Goal: Information Seeking & Learning: Check status

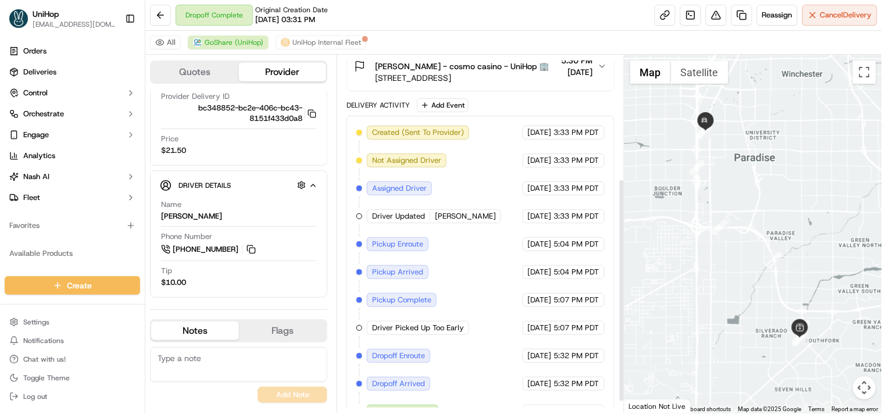
scroll to position [216, 0]
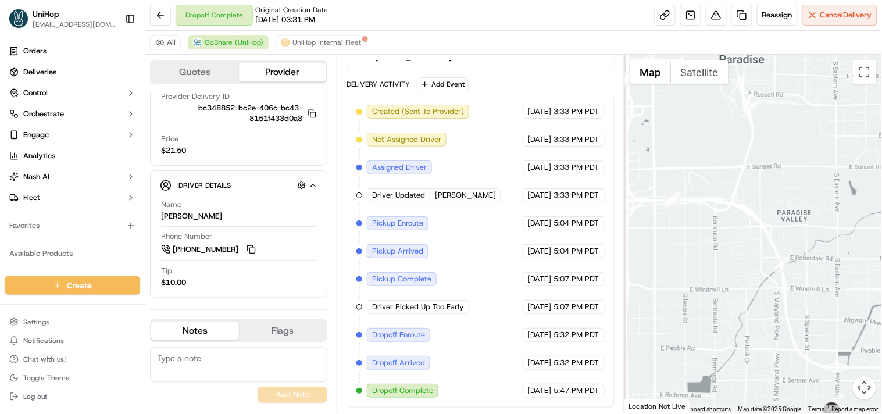
drag, startPoint x: 703, startPoint y: 237, endPoint x: 753, endPoint y: 306, distance: 85.0
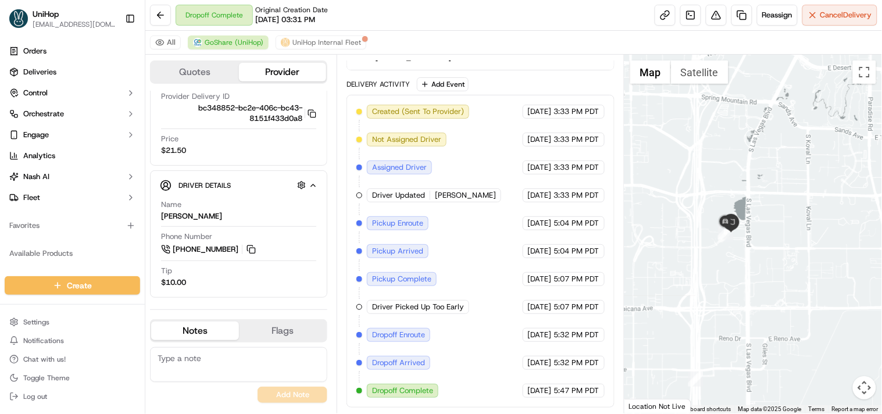
drag, startPoint x: 693, startPoint y: 178, endPoint x: 719, endPoint y: 264, distance: 89.9
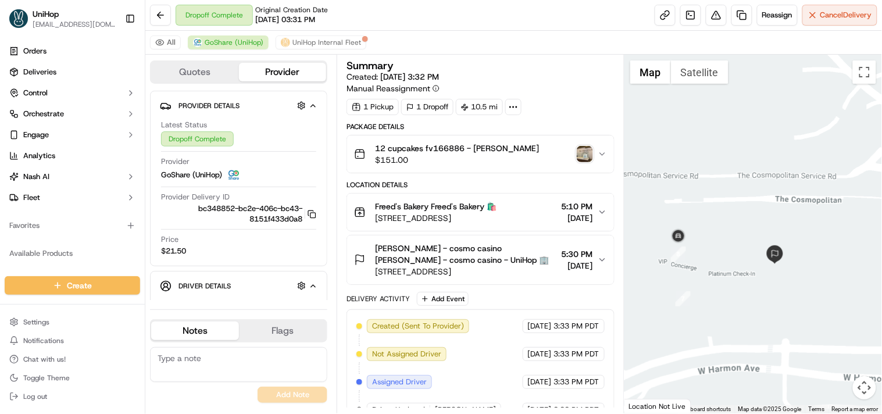
scroll to position [65, 0]
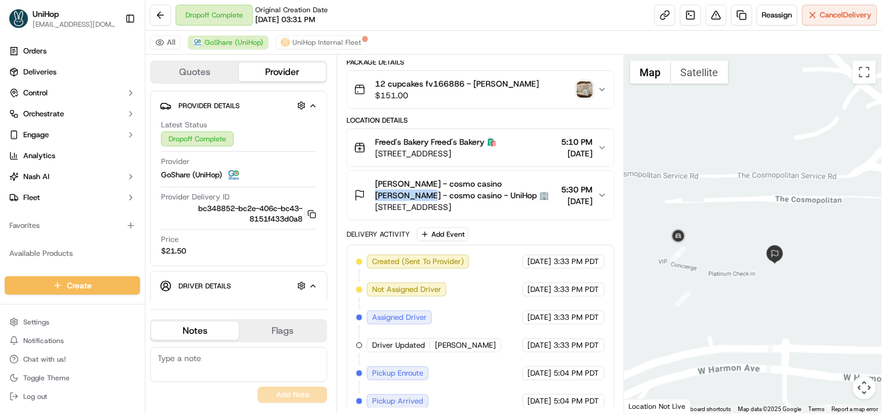
drag, startPoint x: 479, startPoint y: 182, endPoint x: 535, endPoint y: 184, distance: 55.2
click at [535, 184] on span "Raile - cosmo casino Raile - cosmo casino - UniHop 🏢" at bounding box center [465, 189] width 181 height 23
click at [596, 192] on div "Raile - cosmo casino Raile - cosmo casino - UniHop 🏢 3708 Las Vegas Blvd S, Las…" at bounding box center [475, 195] width 243 height 35
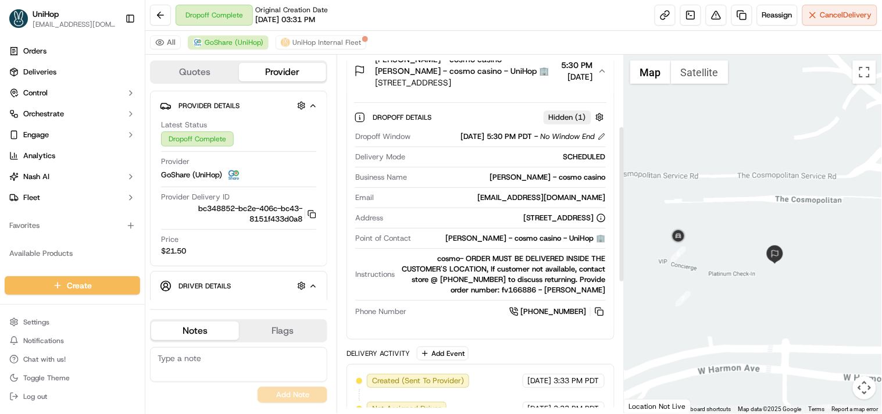
scroll to position [194, 0]
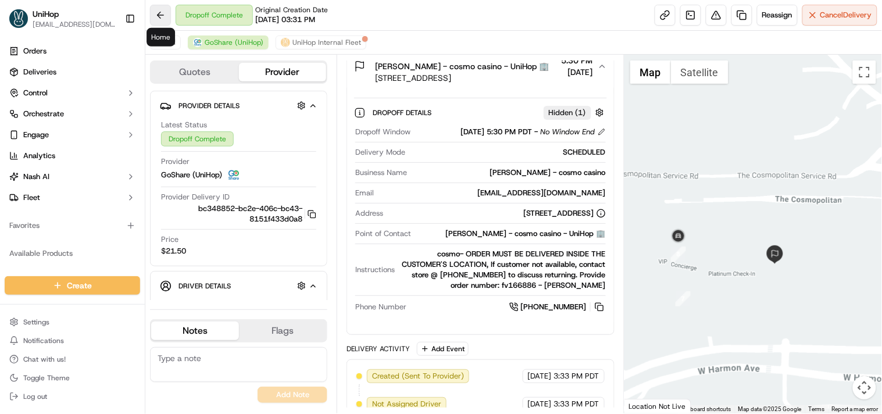
click at [159, 18] on button at bounding box center [160, 15] width 21 height 21
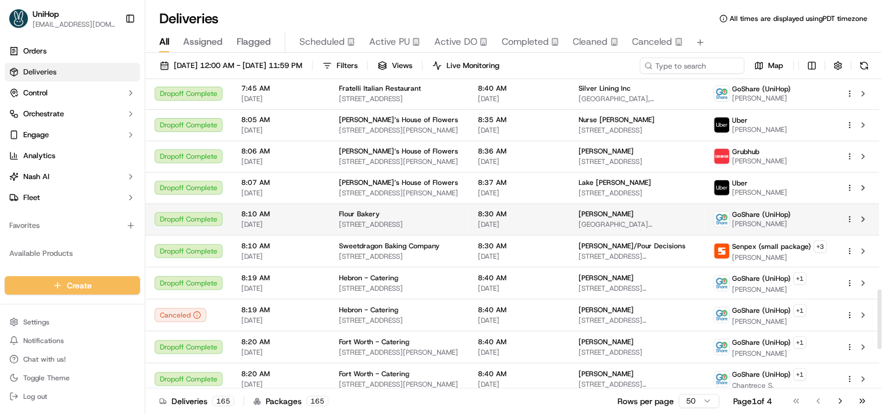
scroll to position [1293, 0]
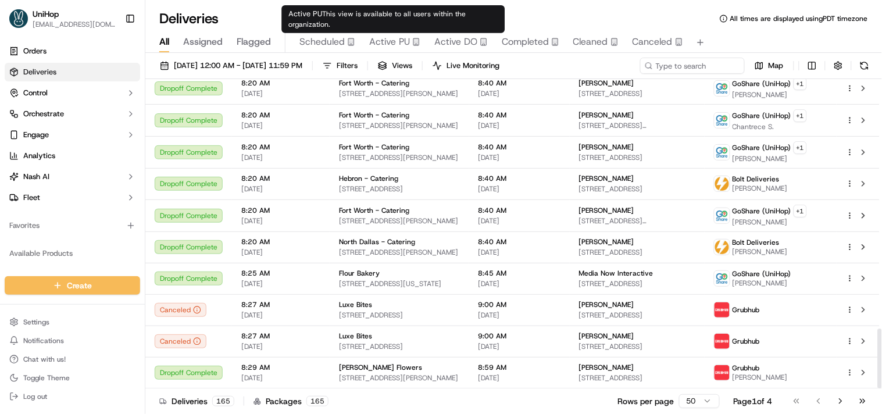
click at [386, 41] on span "Active PU" at bounding box center [389, 42] width 41 height 14
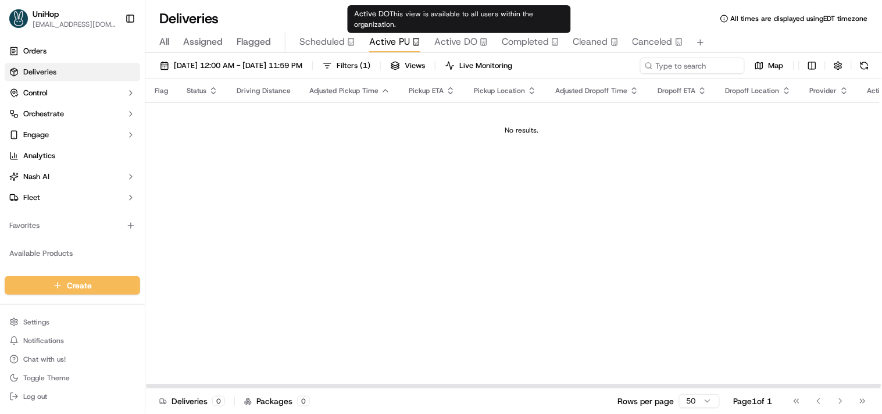
click at [447, 35] on span "Active DO" at bounding box center [455, 42] width 43 height 14
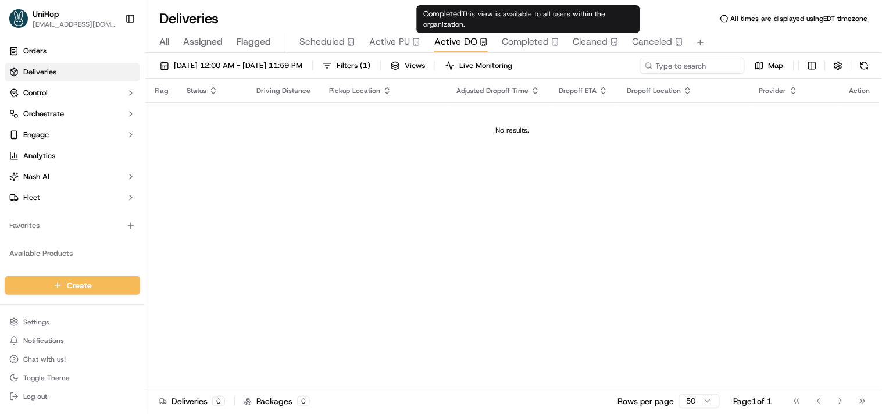
click at [513, 37] on span "Completed" at bounding box center [525, 42] width 47 height 14
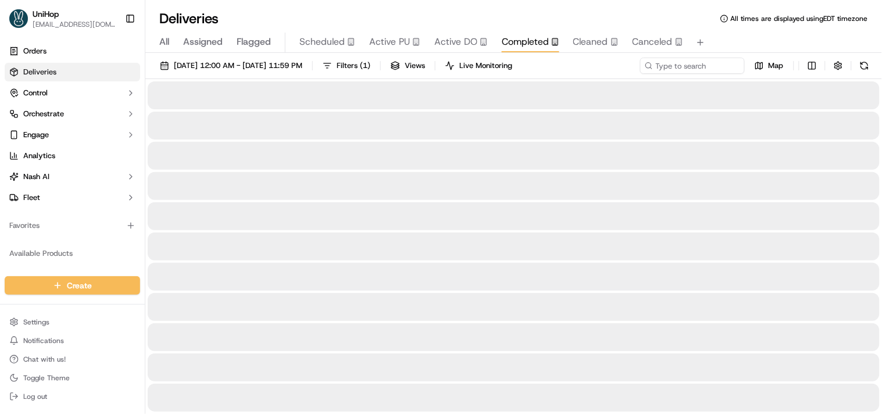
click at [325, 42] on span "Scheduled" at bounding box center [321, 42] width 45 height 14
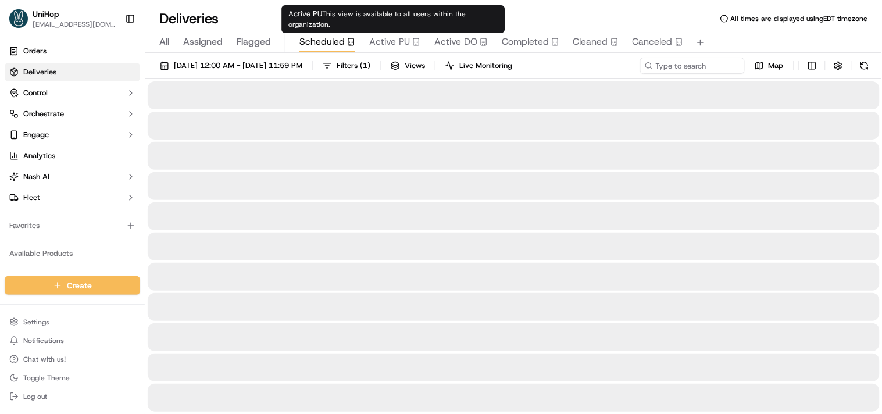
click at [370, 43] on span "Active PU" at bounding box center [389, 42] width 41 height 14
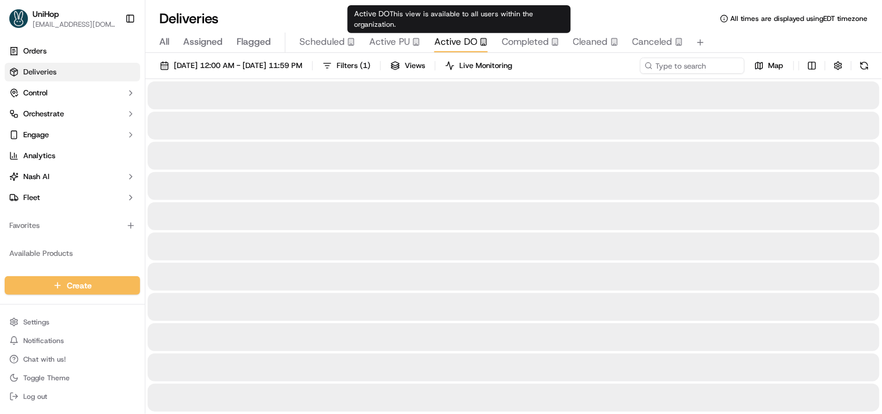
click at [456, 45] on span "Active DO" at bounding box center [455, 42] width 43 height 14
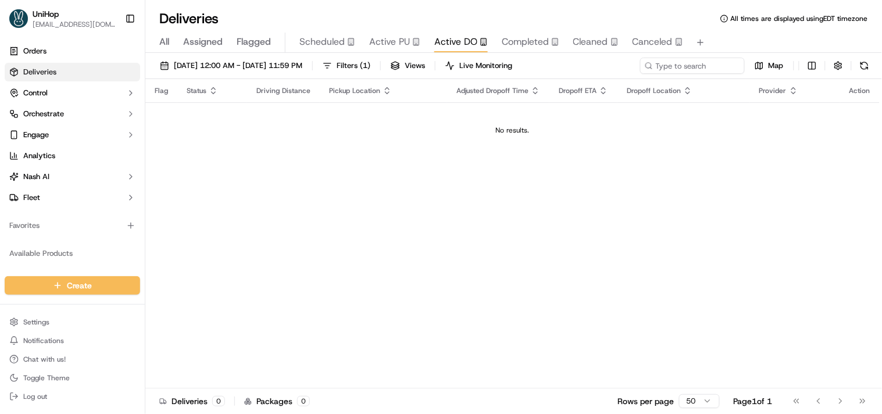
click at [166, 44] on span "All" at bounding box center [164, 42] width 10 height 14
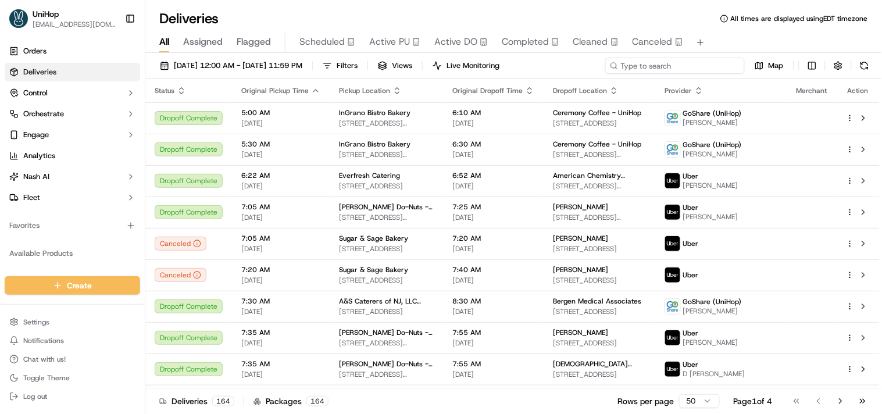
click at [693, 67] on input at bounding box center [674, 66] width 139 height 16
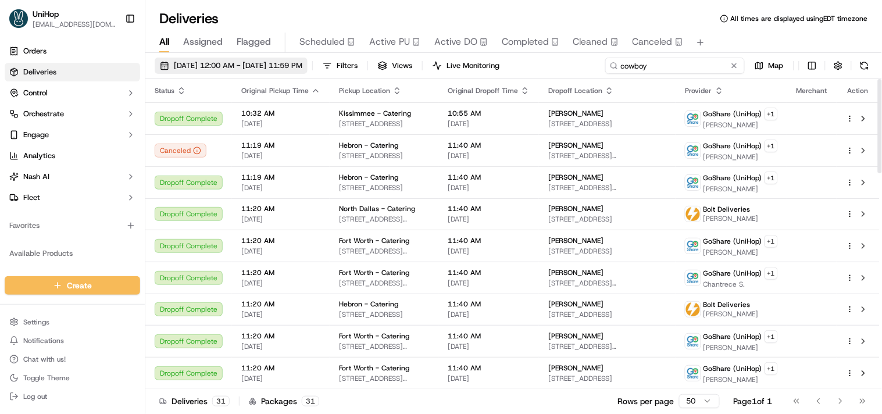
type input "cowboy"
click at [217, 66] on span "Sep 16 2025 12:00 AM - Sep 16 2025 11:59 PM" at bounding box center [238, 65] width 128 height 10
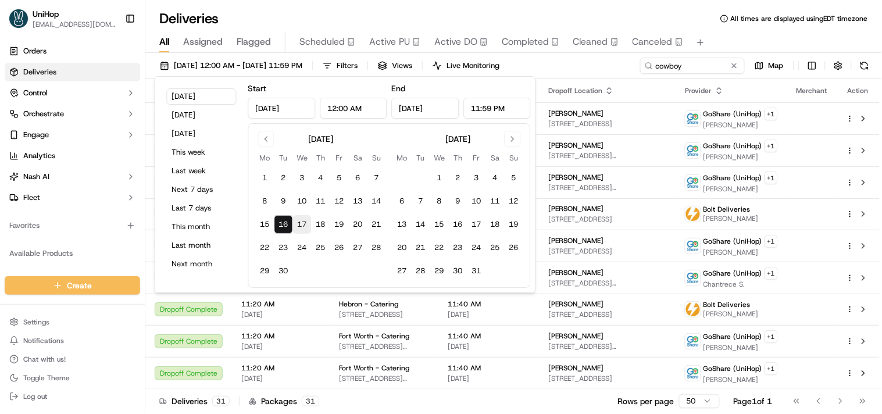
click at [304, 227] on button "17" at bounding box center [302, 224] width 19 height 19
type input "Sep 17, 2025"
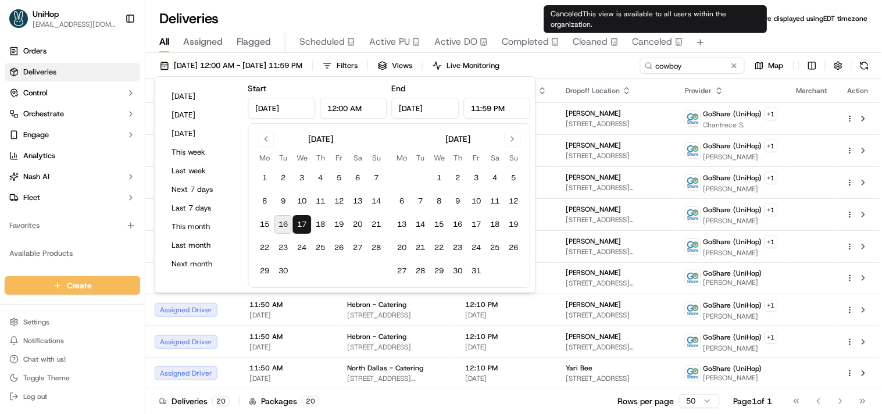
type input "Sep 16, 2025"
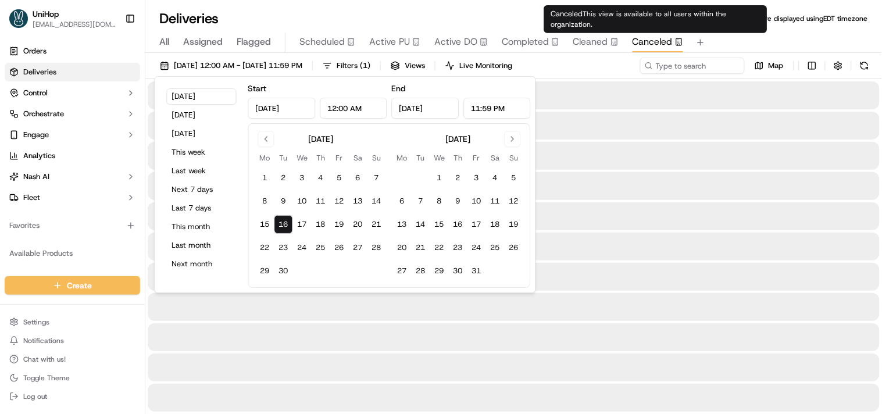
click at [680, 19] on div "Canceled This view is available to all users within the organization. Canceled …" at bounding box center [655, 19] width 223 height 28
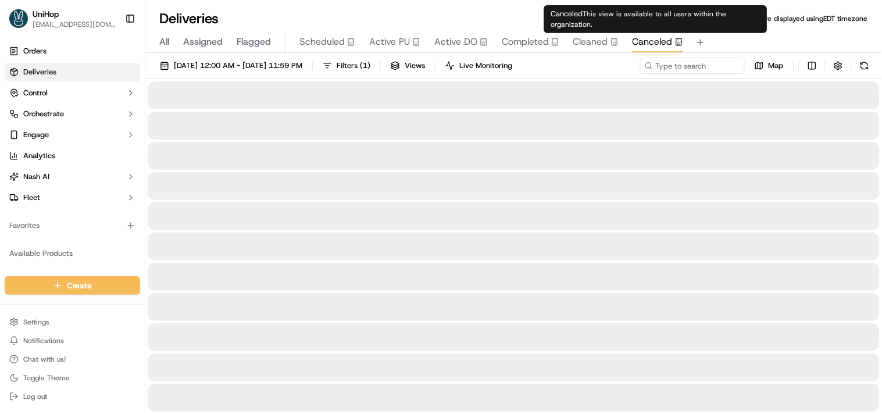
click at [509, 42] on span "Completed" at bounding box center [525, 42] width 47 height 14
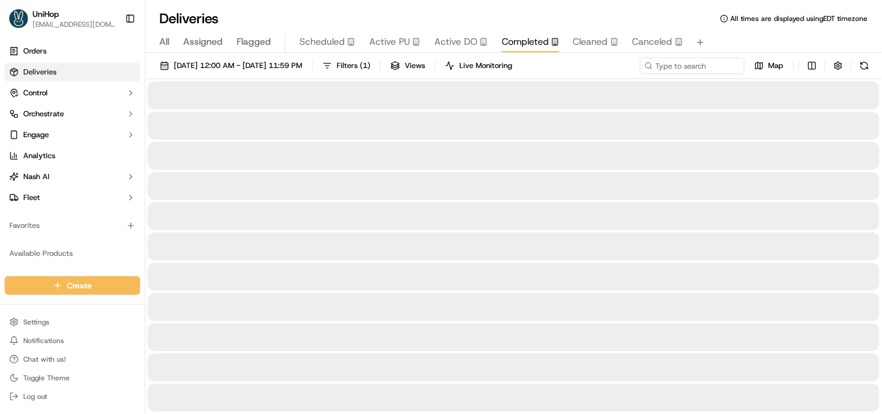
click at [167, 42] on span "All" at bounding box center [164, 42] width 10 height 14
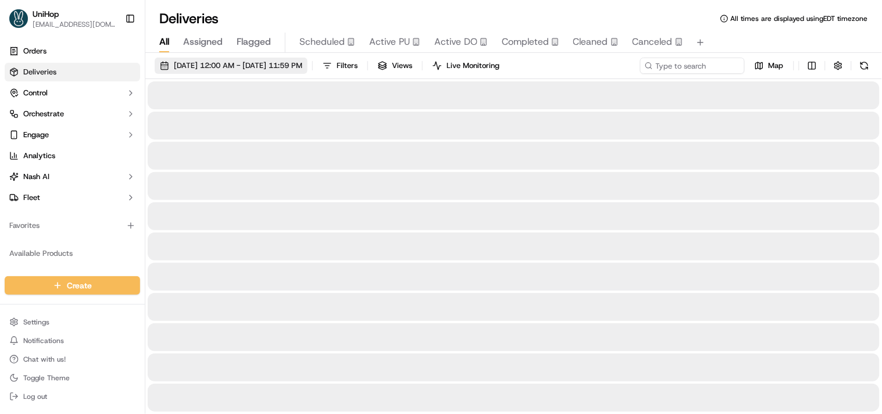
click at [213, 65] on span "Sep 16 2025 12:00 AM - Sep 16 2025 11:59 PM" at bounding box center [238, 65] width 128 height 10
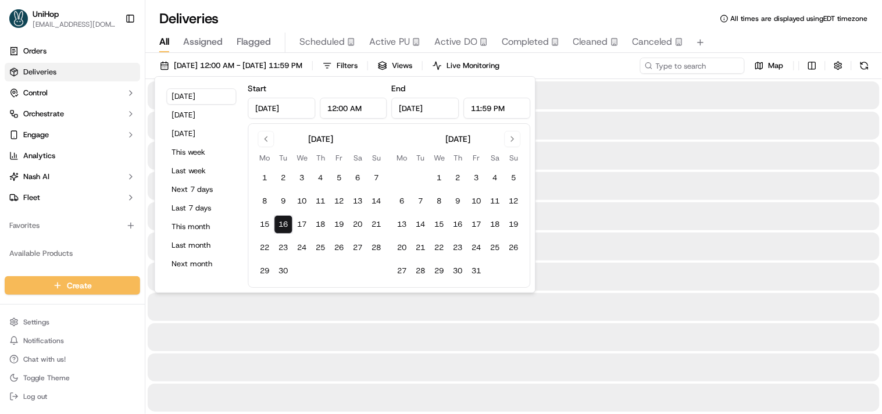
click at [301, 222] on button "17" at bounding box center [302, 224] width 19 height 19
type input "Sep 17, 2025"
click at [297, 225] on button "17" at bounding box center [302, 224] width 19 height 19
type input "Sep 17, 2025"
click at [667, 65] on input at bounding box center [674, 66] width 139 height 16
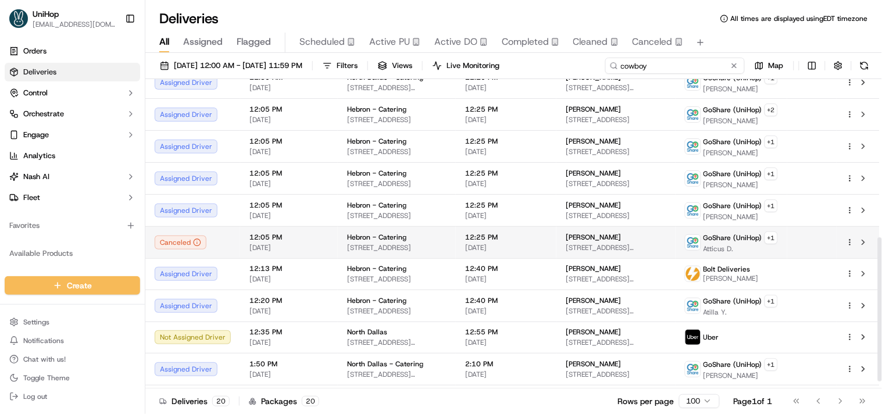
scroll to position [352, 0]
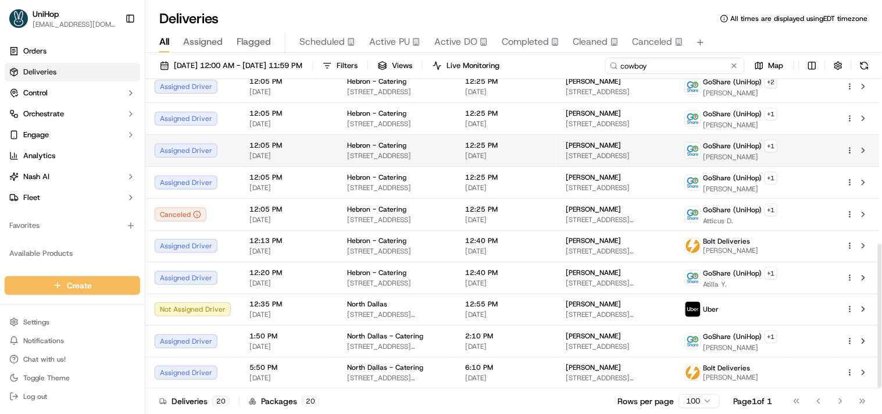
type input "cowboy"
click at [707, 149] on span "GoShare (UniHop)" at bounding box center [732, 145] width 59 height 9
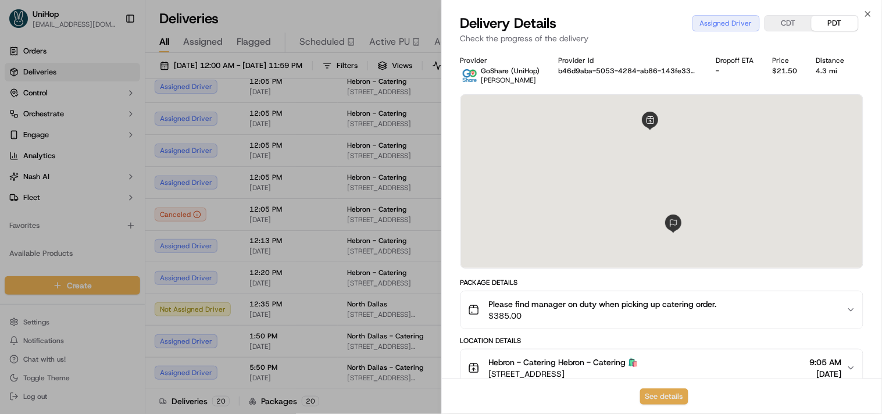
click at [663, 392] on button "See details" at bounding box center [664, 396] width 48 height 16
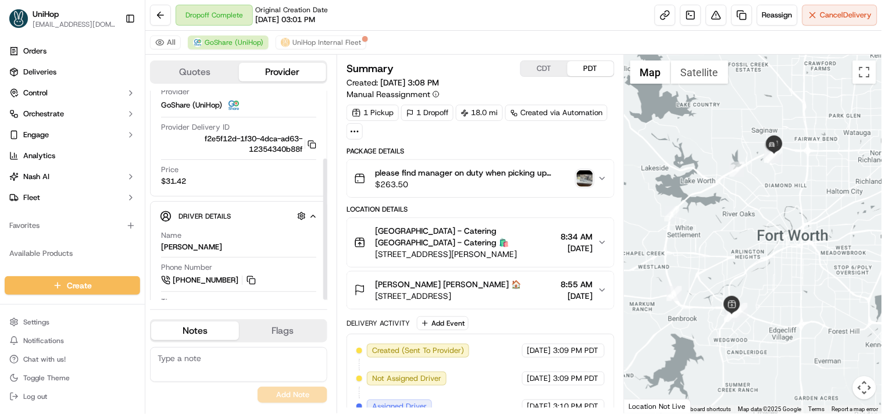
scroll to position [101, 0]
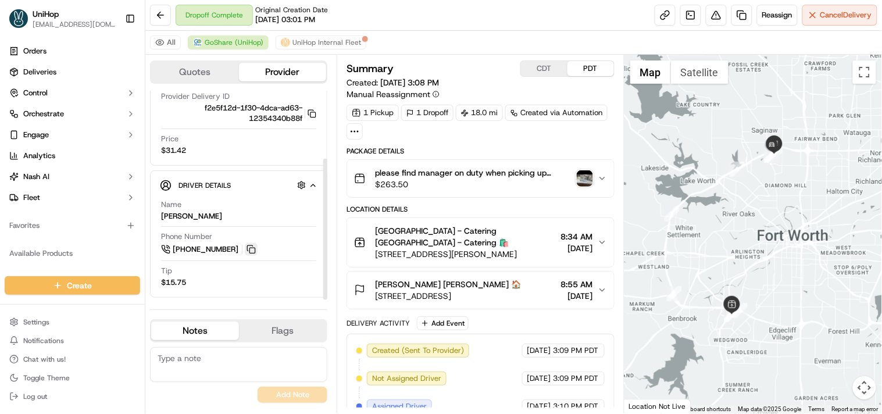
click at [253, 250] on button at bounding box center [251, 249] width 13 height 13
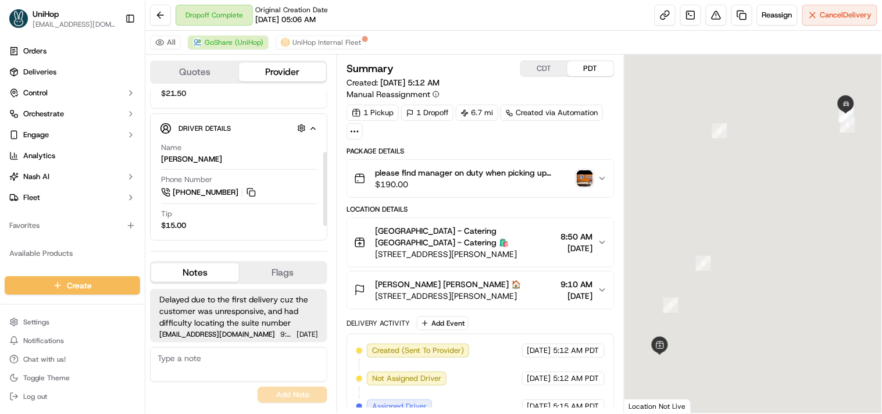
scroll to position [159, 0]
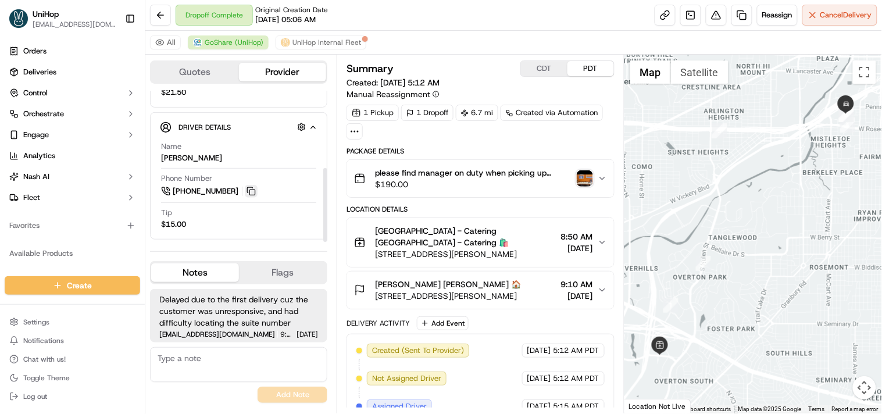
click at [250, 190] on button at bounding box center [251, 191] width 13 height 13
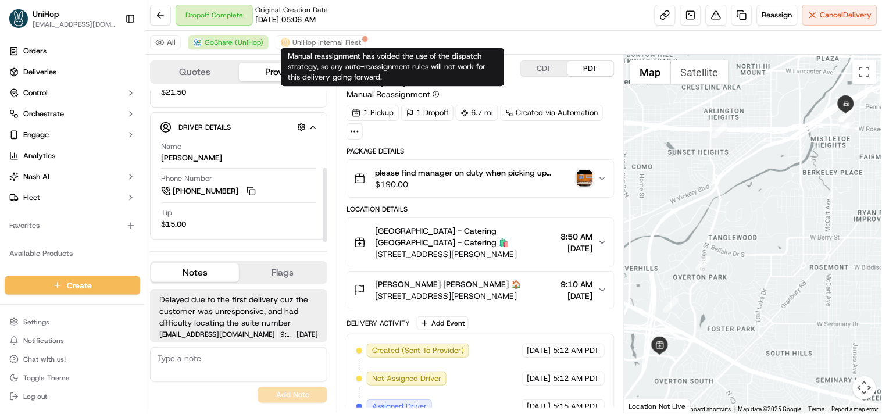
scroll to position [0, 0]
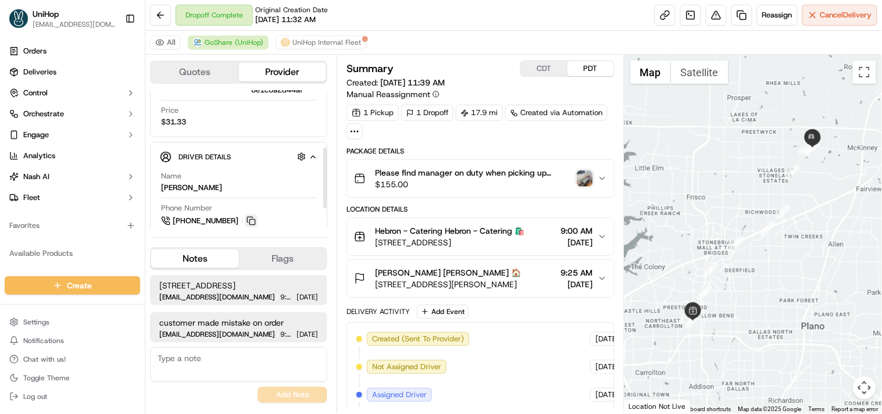
click at [253, 221] on button at bounding box center [251, 220] width 13 height 13
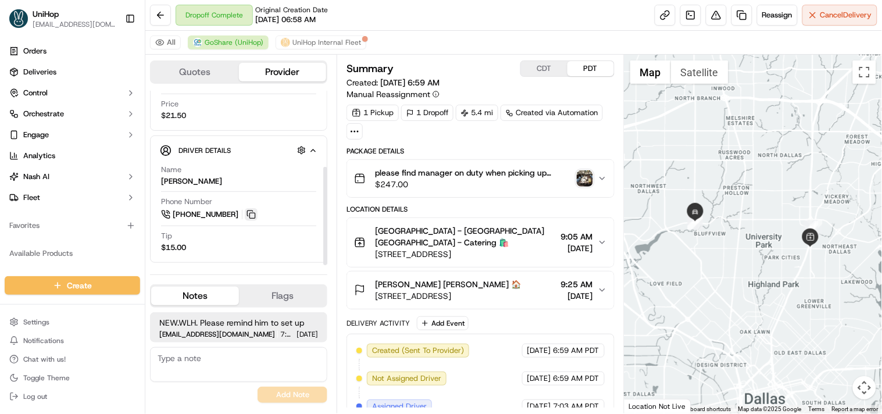
click at [251, 210] on button at bounding box center [251, 214] width 13 height 13
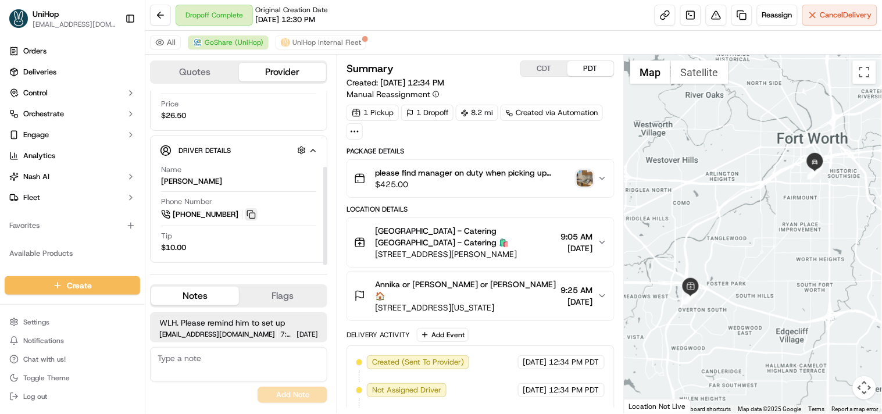
click at [250, 210] on button at bounding box center [251, 214] width 13 height 13
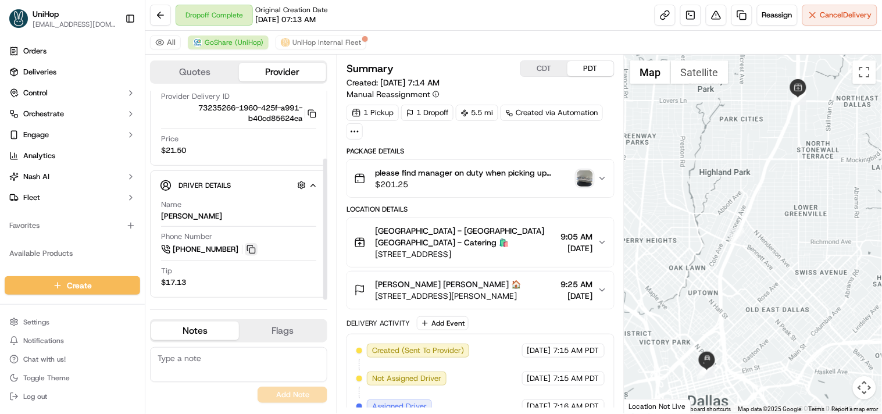
click at [250, 248] on button at bounding box center [251, 249] width 13 height 13
